Goal: Task Accomplishment & Management: Use online tool/utility

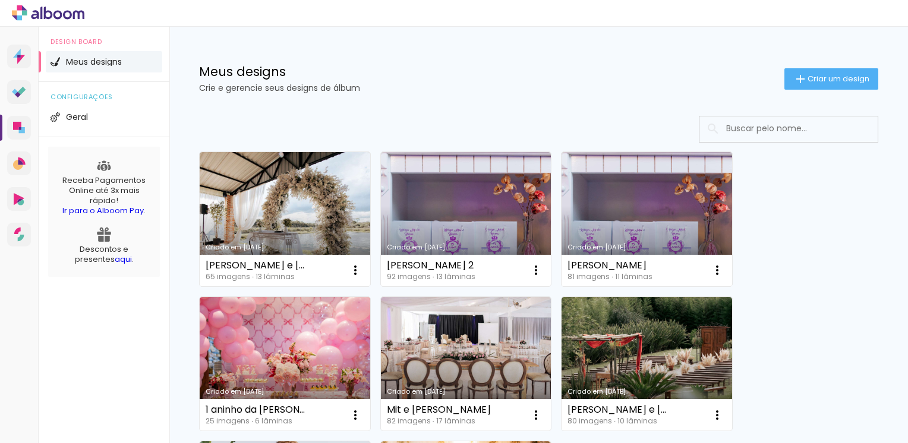
click at [807, 77] on span "Criar um design" at bounding box center [838, 79] width 62 height 8
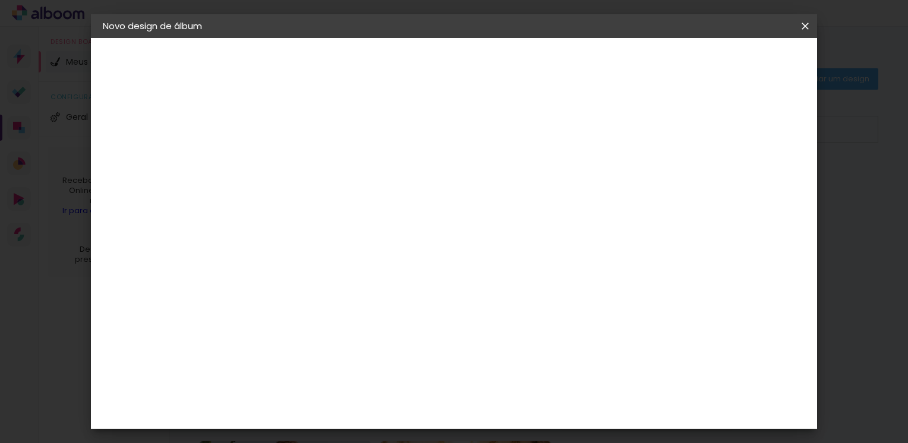
click at [297, 156] on input at bounding box center [297, 159] width 0 height 18
type input "Nathi"
type paper-input "Nathi"
click at [0, 0] on slot "Avançar" at bounding box center [0, 0] width 0 height 0
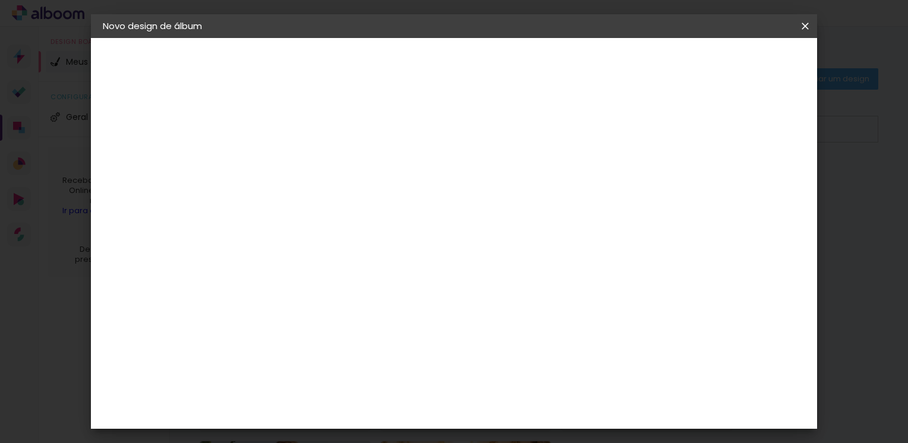
click at [334, 349] on div "Funbooks" at bounding box center [311, 354] width 45 height 10
click at [0, 0] on slot "Avançar" at bounding box center [0, 0] width 0 height 0
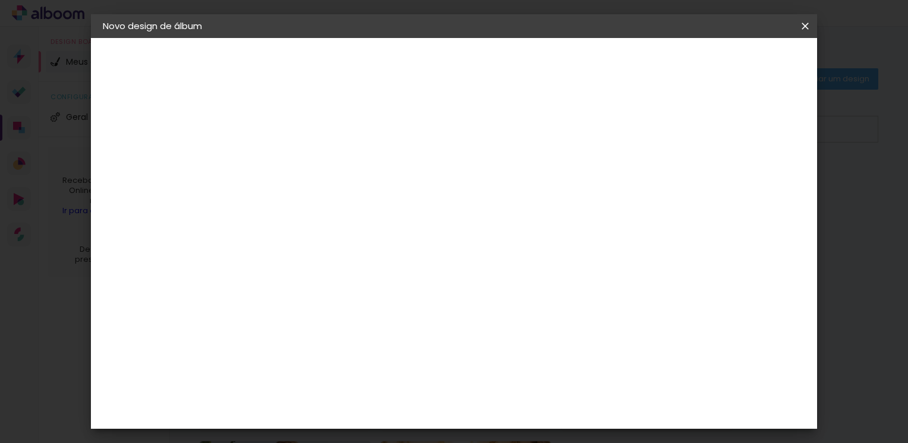
click at [641, 63] on span "Iniciar design" at bounding box center [614, 63] width 54 height 8
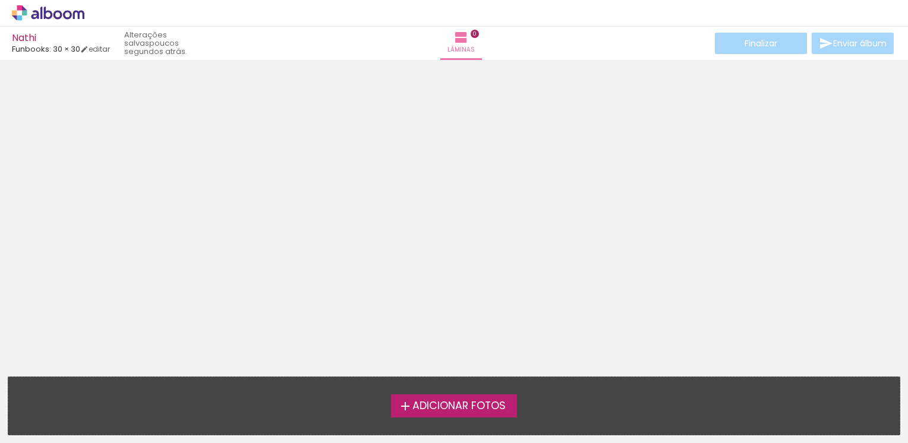
click at [460, 404] on span "Adicionar Fotos" at bounding box center [458, 406] width 93 height 11
click at [0, 0] on input "file" at bounding box center [0, 0] width 0 height 0
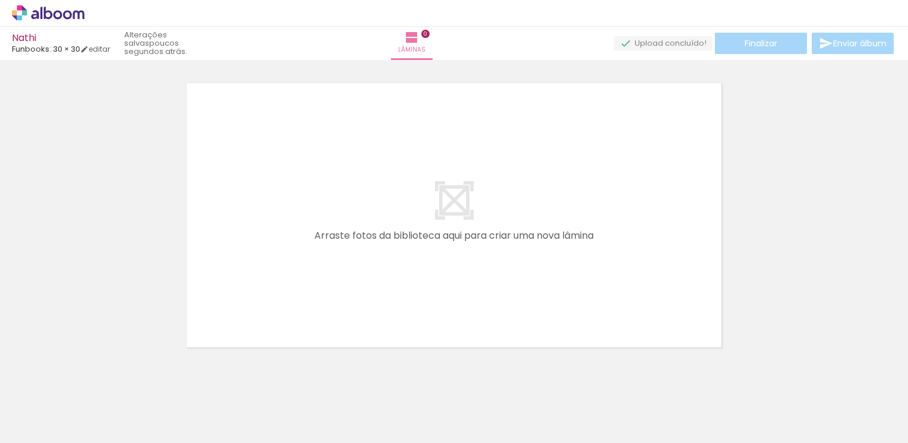
scroll to position [15, 0]
click at [34, 424] on span "Adicionar Fotos" at bounding box center [42, 427] width 36 height 13
click at [0, 0] on input "file" at bounding box center [0, 0] width 0 height 0
click at [55, 421] on span "Adicionar Fotos" at bounding box center [42, 427] width 36 height 13
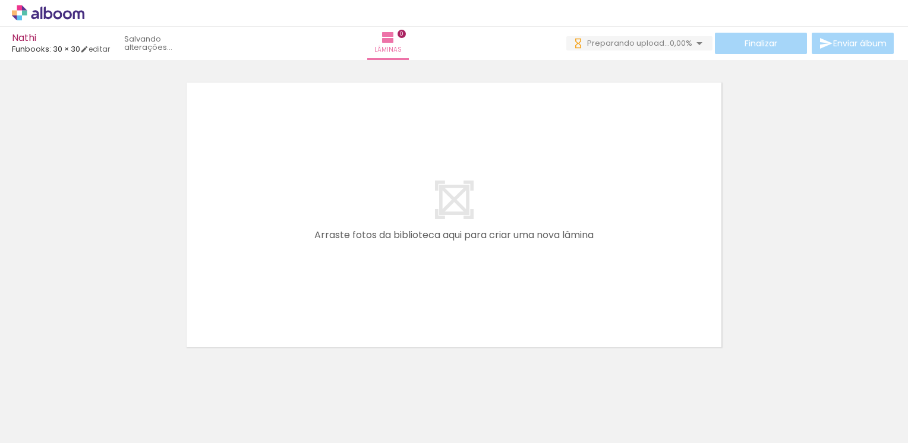
click at [0, 0] on input "file" at bounding box center [0, 0] width 0 height 0
click at [42, 427] on span "Adicionar Fotos" at bounding box center [42, 427] width 36 height 13
click at [0, 0] on input "file" at bounding box center [0, 0] width 0 height 0
click at [36, 428] on span "Adicionar Fotos" at bounding box center [42, 427] width 36 height 13
click at [0, 0] on input "file" at bounding box center [0, 0] width 0 height 0
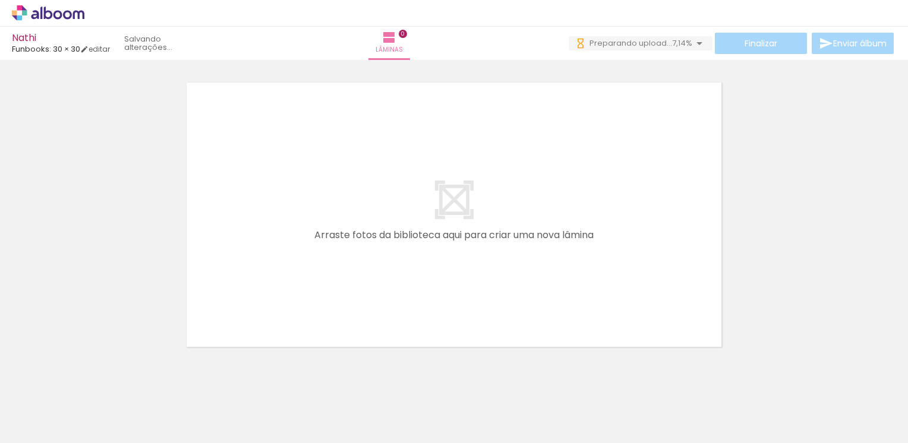
click at [51, 424] on span "Adicionar Fotos" at bounding box center [42, 427] width 36 height 13
click at [0, 0] on input "file" at bounding box center [0, 0] width 0 height 0
click at [55, 429] on span "Adicionar Fotos" at bounding box center [42, 427] width 36 height 13
click at [0, 0] on input "file" at bounding box center [0, 0] width 0 height 0
click at [26, 427] on span "Adicionar Fotos" at bounding box center [42, 427] width 36 height 13
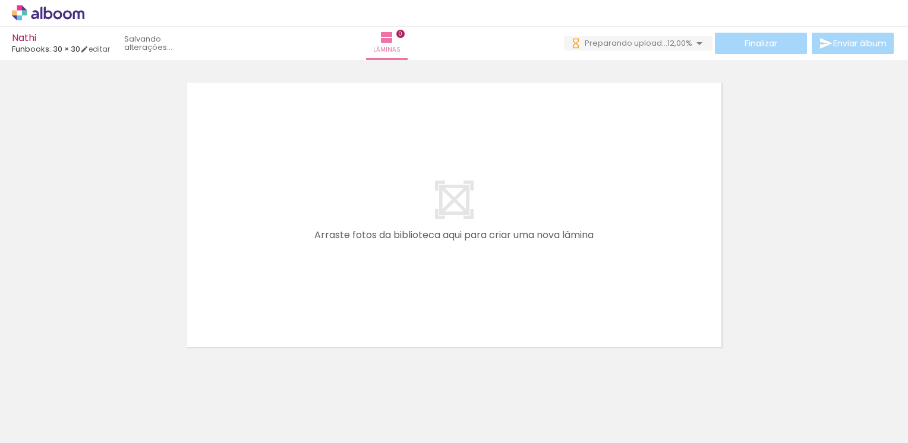
click at [0, 0] on input "file" at bounding box center [0, 0] width 0 height 0
click at [43, 423] on span "Adicionar Fotos" at bounding box center [42, 427] width 36 height 13
click at [0, 0] on input "file" at bounding box center [0, 0] width 0 height 0
click at [50, 422] on span "Adicionar Fotos" at bounding box center [42, 427] width 36 height 13
click at [0, 0] on input "file" at bounding box center [0, 0] width 0 height 0
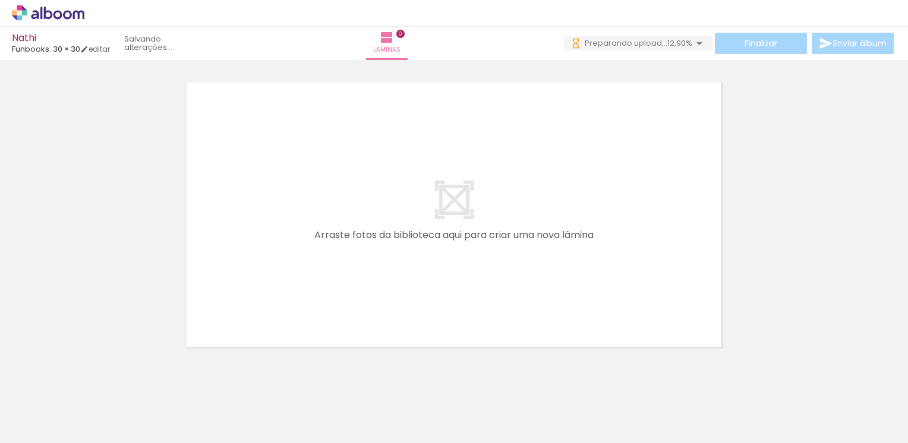
click at [57, 426] on span "Adicionar Fotos" at bounding box center [42, 427] width 36 height 13
click at [0, 0] on input "file" at bounding box center [0, 0] width 0 height 0
click at [54, 428] on span "Adicionar Fotos" at bounding box center [42, 427] width 36 height 13
click at [0, 0] on input "file" at bounding box center [0, 0] width 0 height 0
